Goal: Check status: Check status

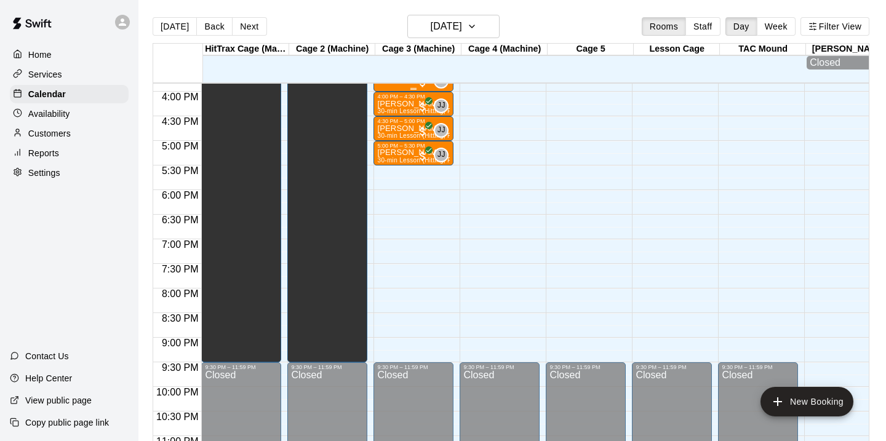
scroll to position [805, 0]
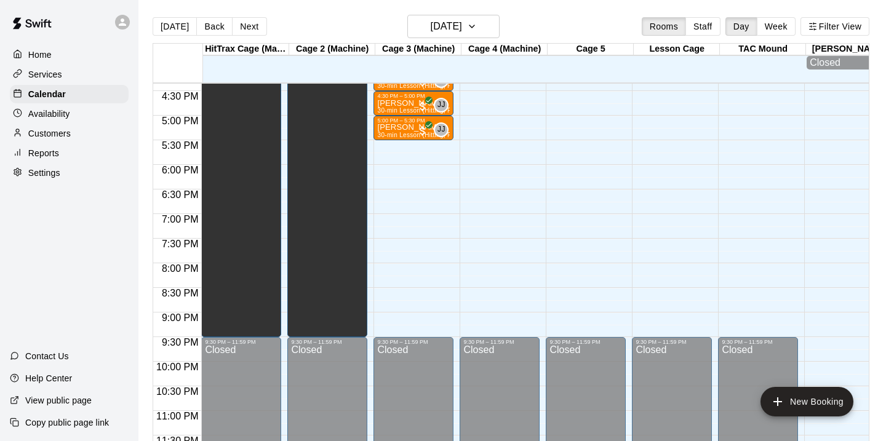
click at [463, 42] on div "[DATE] Back [DATE][DATE] Rooms Staff Day Week Filter View" at bounding box center [511, 29] width 717 height 28
click at [462, 28] on h6 "[DATE]" at bounding box center [446, 26] width 31 height 17
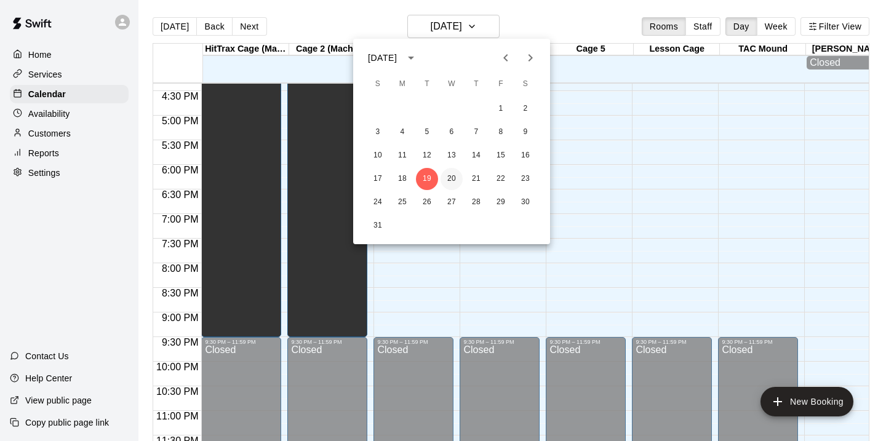
click at [452, 179] on button "20" at bounding box center [452, 179] width 22 height 22
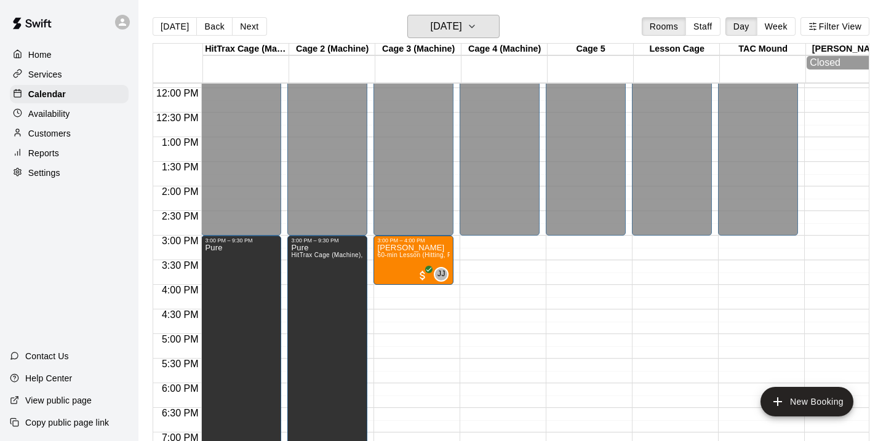
scroll to position [811, 0]
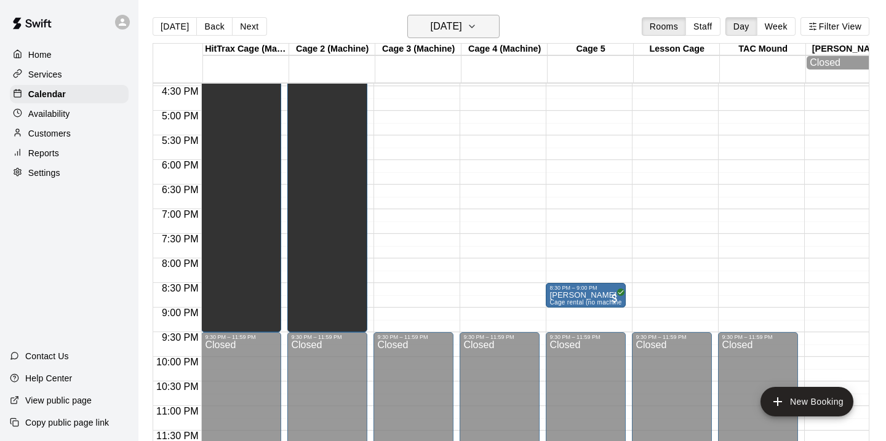
click at [461, 21] on h6 "[DATE]" at bounding box center [446, 26] width 31 height 17
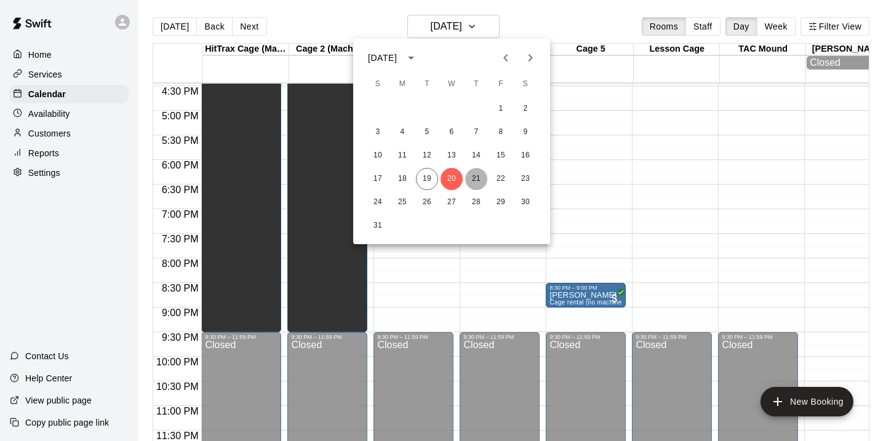
click at [474, 180] on button "21" at bounding box center [476, 179] width 22 height 22
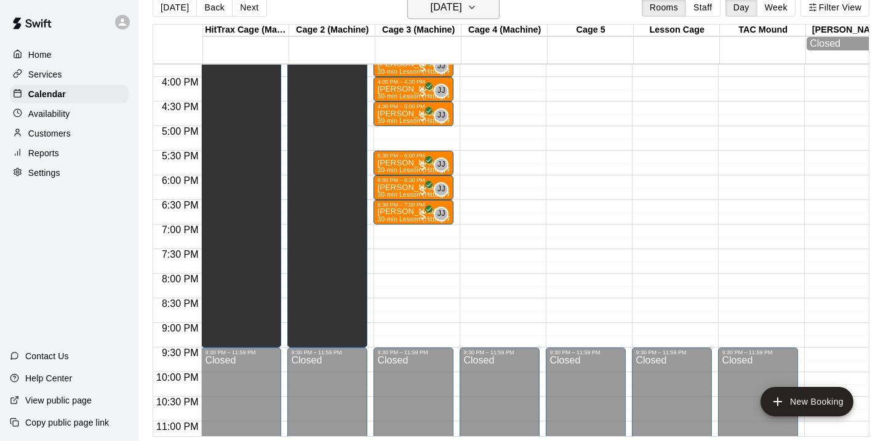
scroll to position [19, 0]
click at [462, 3] on h6 "[DATE]" at bounding box center [446, 7] width 31 height 17
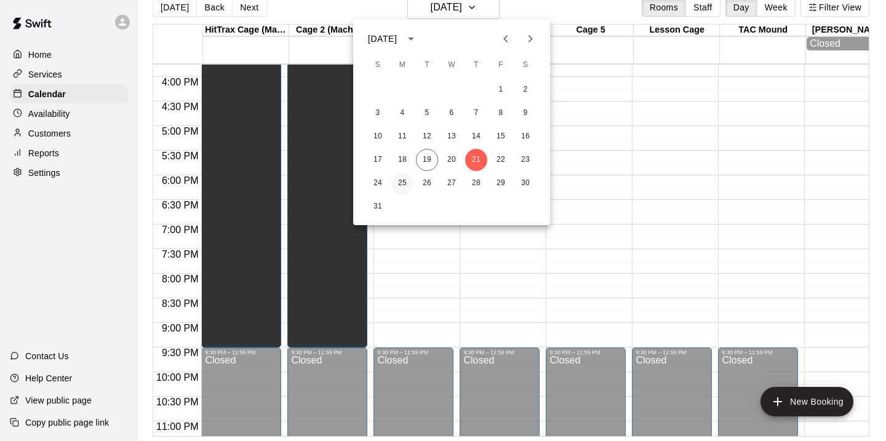
click at [406, 176] on button "25" at bounding box center [402, 183] width 22 height 22
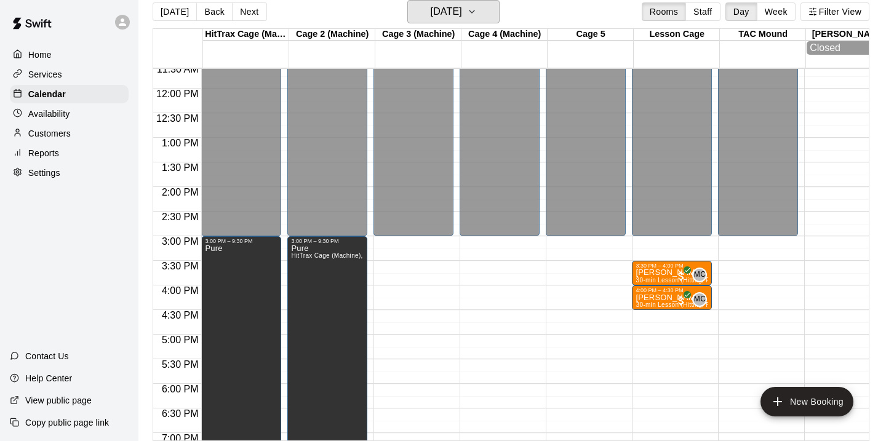
scroll to position [559, 0]
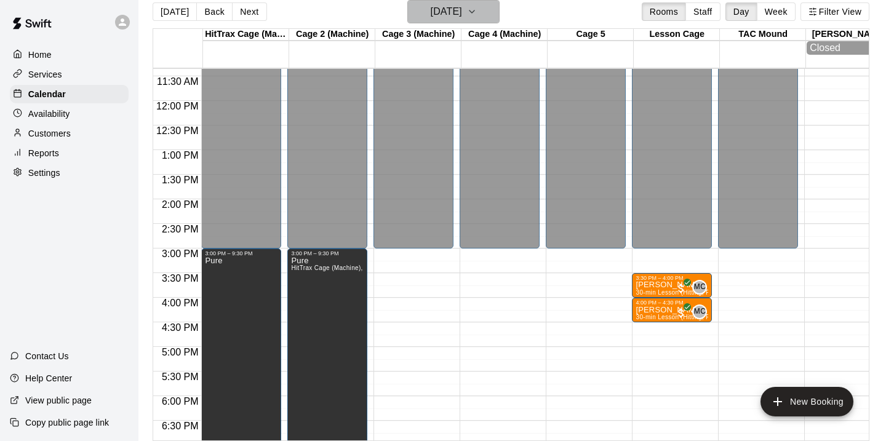
click at [477, 7] on icon "button" at bounding box center [472, 11] width 10 height 15
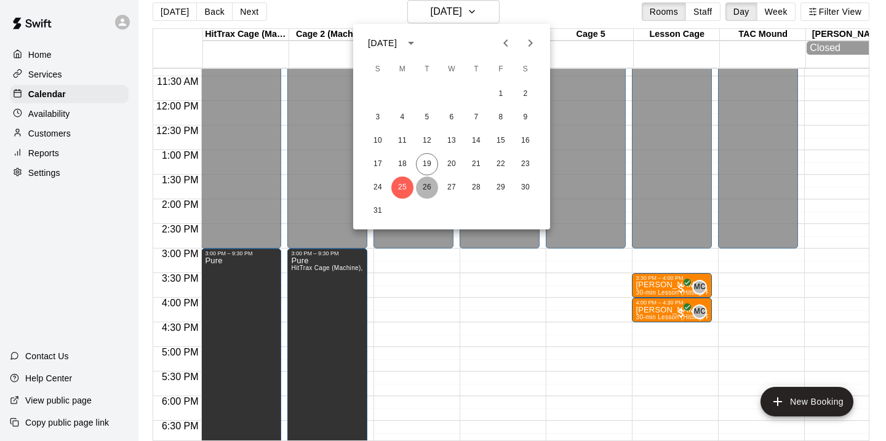
click at [433, 190] on button "26" at bounding box center [427, 188] width 22 height 22
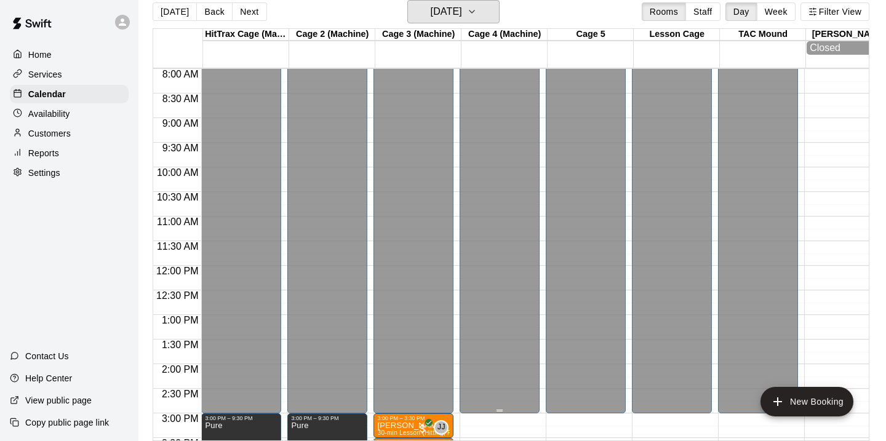
scroll to position [391, 0]
